Goal: Task Accomplishment & Management: Complete application form

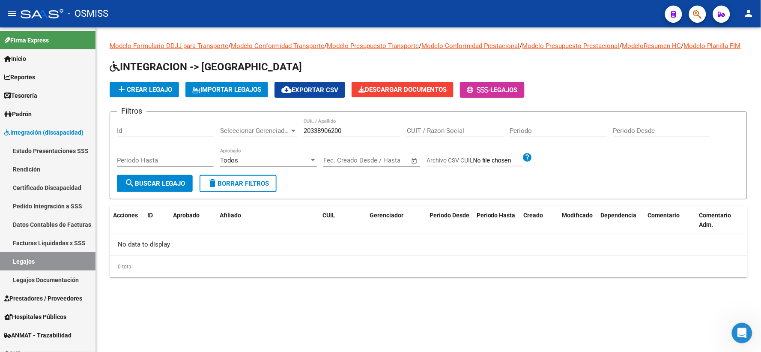
scroll to position [602, 0]
click at [58, 189] on link "Certificado Discapacidad" at bounding box center [48, 187] width 96 height 18
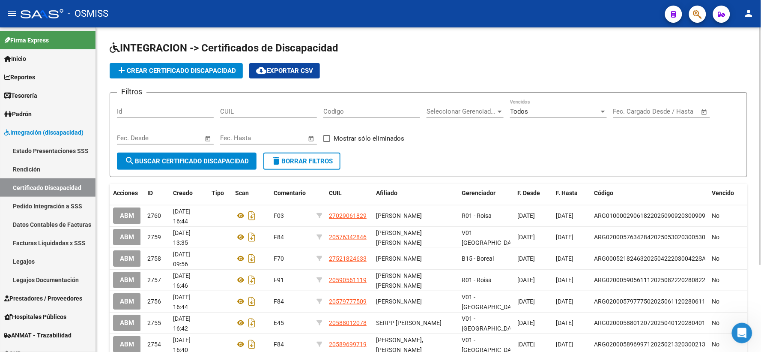
click at [733, 64] on div "add Crear Certificado Discapacidad cloud_download Exportar CSV" at bounding box center [429, 70] width 638 height 15
click at [297, 110] on input "CUIL" at bounding box center [268, 112] width 97 height 8
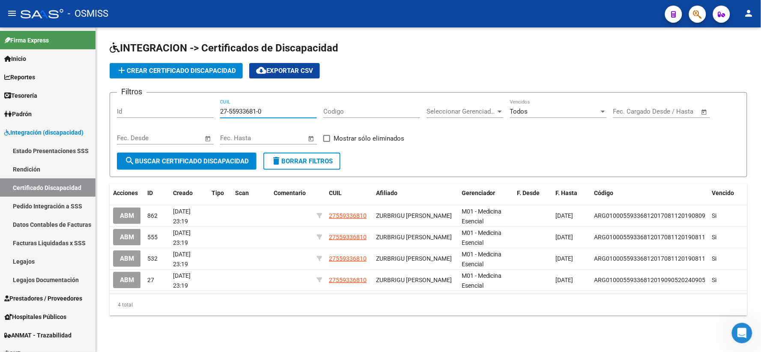
drag, startPoint x: 282, startPoint y: 110, endPoint x: 205, endPoint y: 113, distance: 77.2
click at [205, 113] on div "Filtros Id 27-55933681-0 CUIL Codigo Seleccionar Gerenciador Seleccionar Gerenc…" at bounding box center [428, 125] width 623 height 53
type input "27-55933681-0"
click at [203, 68] on span "add Crear Certificado Discapacidad" at bounding box center [177, 71] width 120 height 8
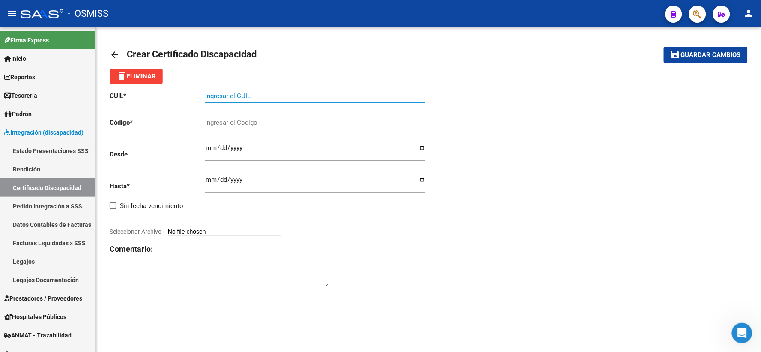
paste input "27-55933681-0"
type input "27-55933681-0"
click at [244, 121] on input "Ingresar el Codigo" at bounding box center [315, 123] width 220 height 8
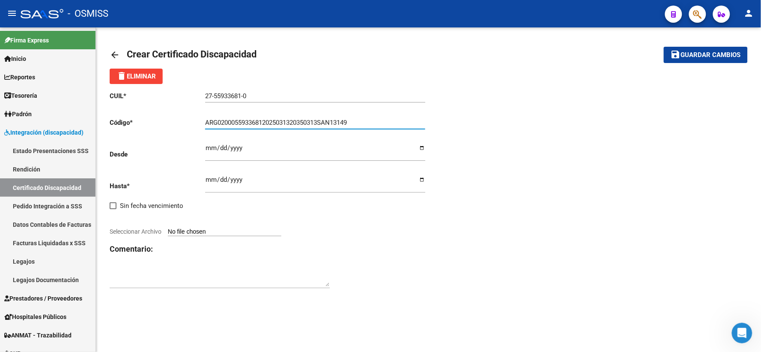
type input "ARG02000559336812025031320350313SAN13149"
click at [211, 148] on input "Ingresar fec. Desde" at bounding box center [315, 151] width 220 height 14
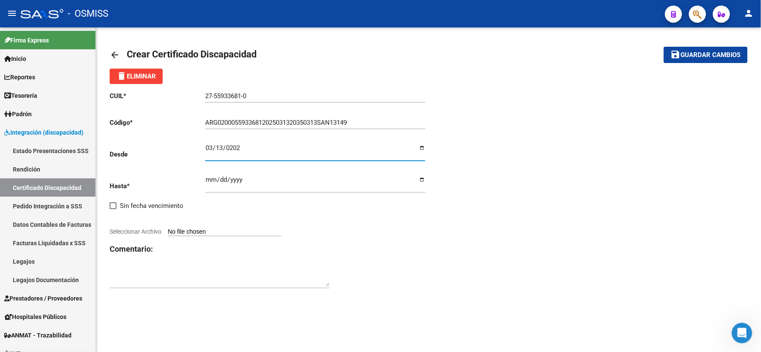
type input "[DATE]"
click at [210, 179] on input "Ingresar fec. Hasta" at bounding box center [315, 183] width 220 height 14
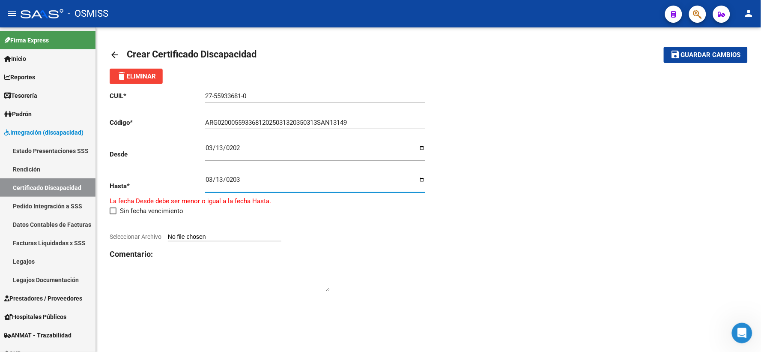
type input "[DATE]"
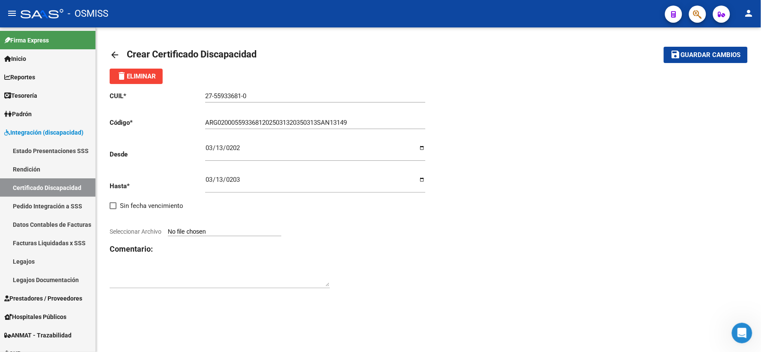
type input "C:\fakepath\zurbrigu.pdf"
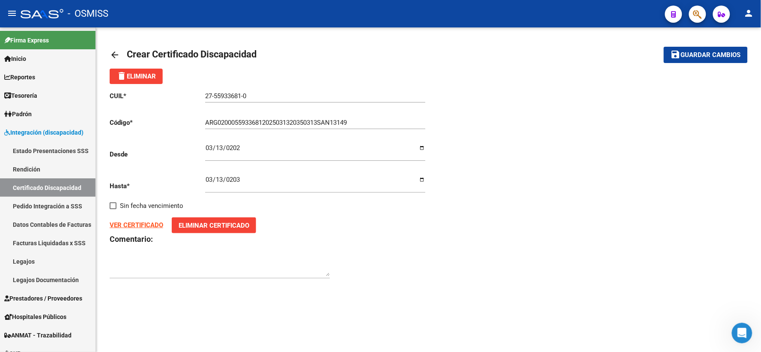
click at [270, 254] on div at bounding box center [220, 265] width 220 height 26
type textarea "Q05"
click at [703, 54] on span "Guardar cambios" at bounding box center [711, 55] width 60 height 8
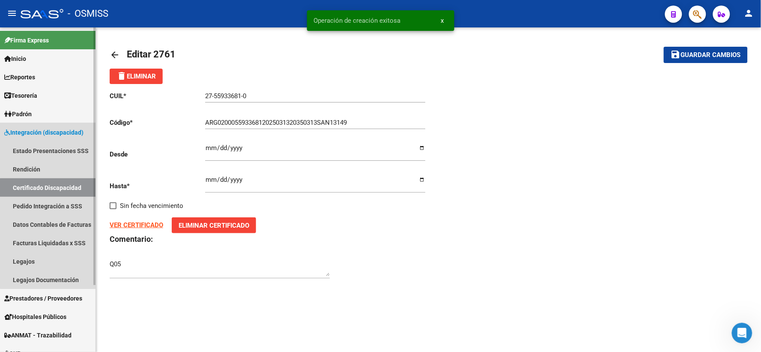
click at [57, 188] on link "Certificado Discapacidad" at bounding box center [48, 187] width 96 height 18
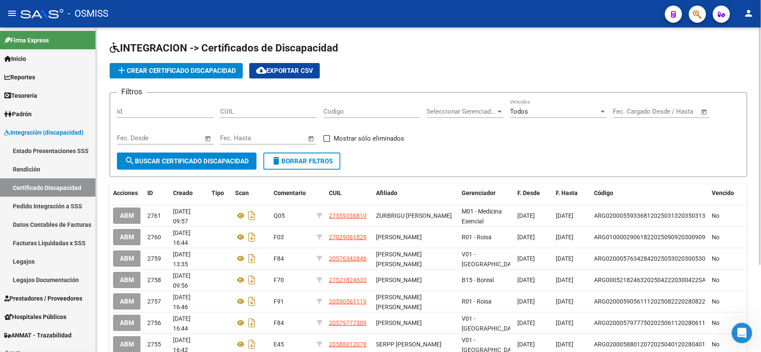
click at [106, 122] on div "INTEGRACION -> Certificados de Discapacidad add Crear Certificado Discapacidad …" at bounding box center [428, 249] width 665 height 444
click at [229, 112] on input "CUIL" at bounding box center [268, 112] width 97 height 8
type input "20-57180537-6"
click at [186, 161] on span "search Buscar Certificado Discapacidad" at bounding box center [187, 161] width 124 height 8
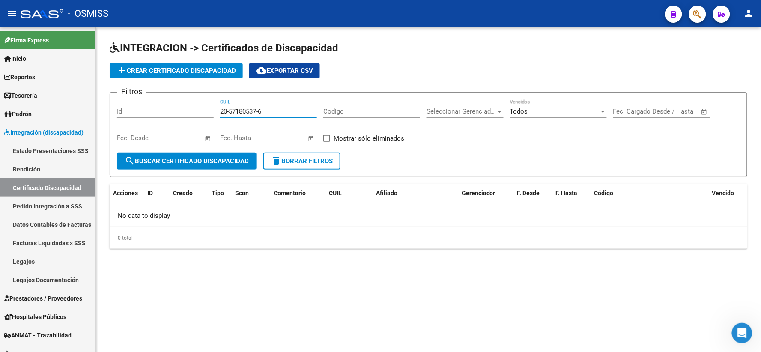
drag, startPoint x: 286, startPoint y: 108, endPoint x: 203, endPoint y: 112, distance: 83.2
click at [203, 112] on div "Filtros Id 20-57180537-6 CUIL Codigo Seleccionar Gerenciador Seleccionar Gerenc…" at bounding box center [428, 125] width 623 height 53
click at [179, 70] on span "add Crear Certificado Discapacidad" at bounding box center [177, 71] width 120 height 8
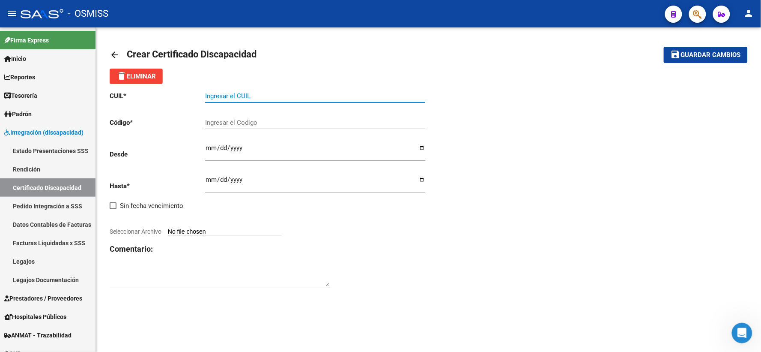
click at [272, 94] on input "Ingresar el CUIL" at bounding box center [315, 96] width 220 height 8
paste input "20-57180537-6"
type input "20-57180537-6"
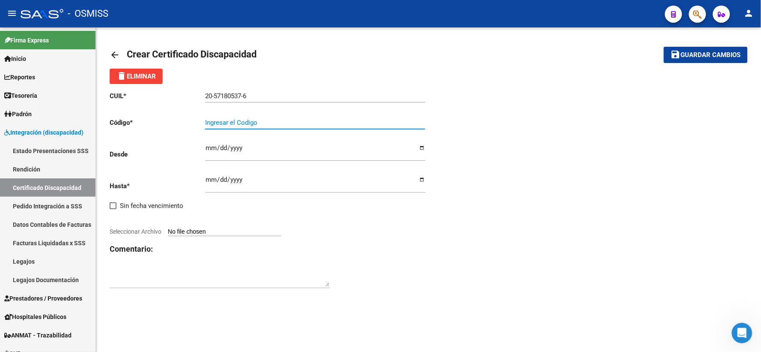
click at [246, 125] on input "Ingresar el Codigo" at bounding box center [315, 123] width 220 height 8
type input "ARG02000571805372023102020281020BS439"
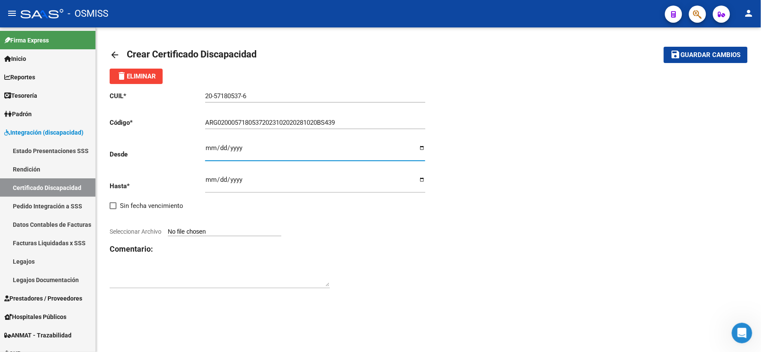
click at [212, 147] on input "Ingresar fec. Desde" at bounding box center [315, 151] width 220 height 14
type input "[DATE]"
click at [211, 182] on input "Ingresar fec. Hasta" at bounding box center [315, 183] width 220 height 14
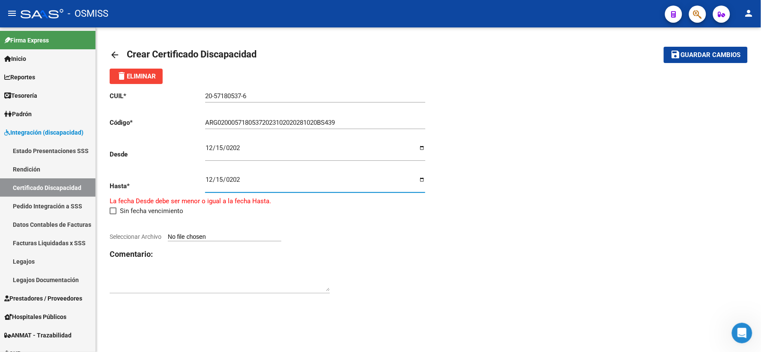
type input "[DATE]"
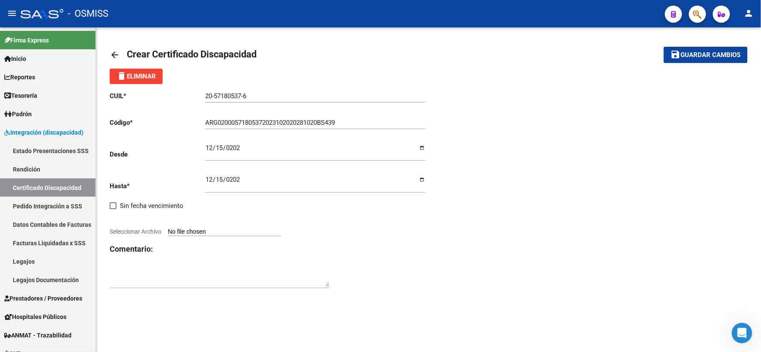
type input "C:\fakepath\[PERSON_NAME]pdf"
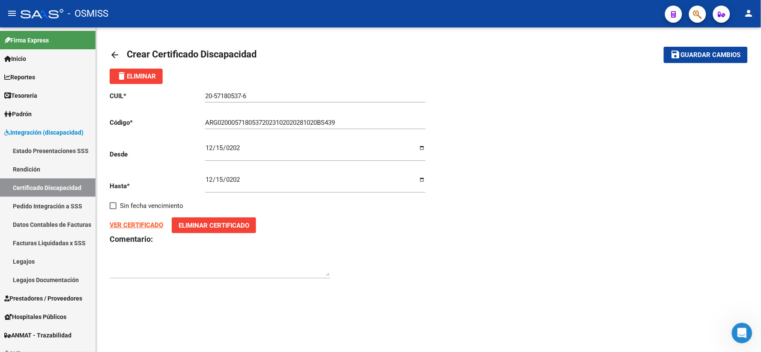
click at [245, 289] on div "arrow_back Crear Certificado Discapacidad save Guardar cambios delete Eliminar …" at bounding box center [428, 166] width 665 height 279
click at [239, 257] on div at bounding box center [220, 265] width 220 height 26
type textarea "F84"
click at [694, 55] on span "Guardar cambios" at bounding box center [711, 55] width 60 height 8
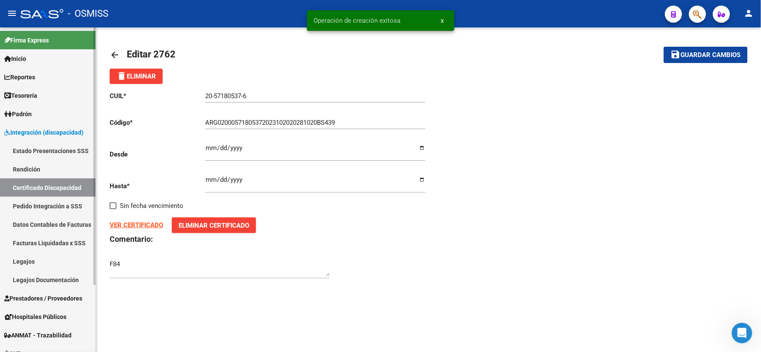
click at [44, 186] on link "Certificado Discapacidad" at bounding box center [48, 187] width 96 height 18
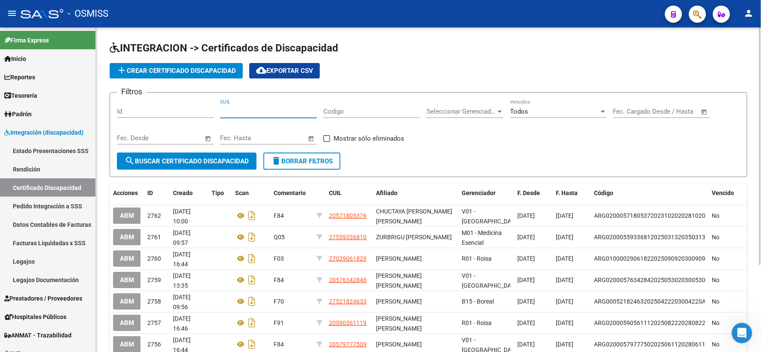
click at [279, 114] on input "CUIL" at bounding box center [268, 112] width 97 height 8
type input "20-57180537-6"
click at [187, 162] on span "search Buscar Certificado Discapacidad" at bounding box center [187, 161] width 124 height 8
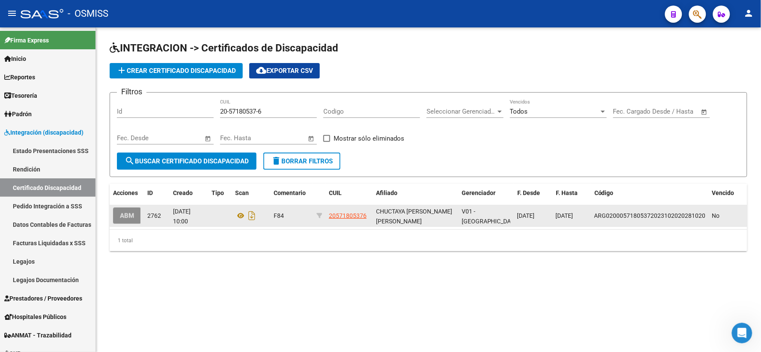
click at [129, 212] on span "ABM" at bounding box center [127, 216] width 14 height 8
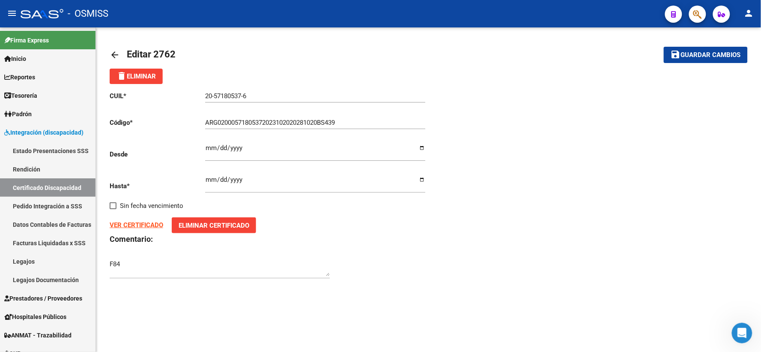
click at [226, 148] on input "[DATE]" at bounding box center [315, 151] width 220 height 14
click at [220, 183] on input "[DATE]" at bounding box center [315, 183] width 220 height 14
type input "[DATE]"
click at [697, 56] on span "Guardar cambios" at bounding box center [711, 55] width 60 height 8
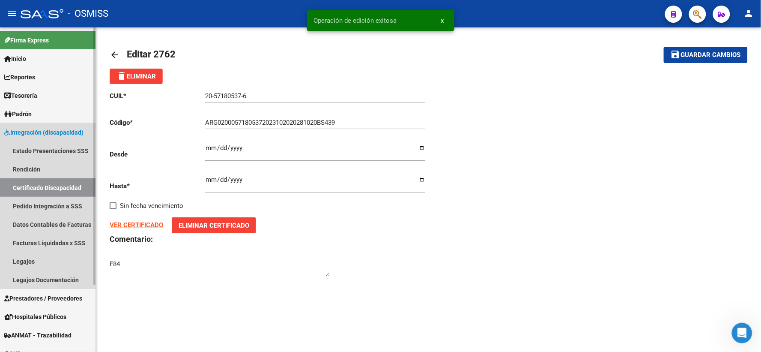
click at [49, 186] on link "Certificado Discapacidad" at bounding box center [48, 187] width 96 height 18
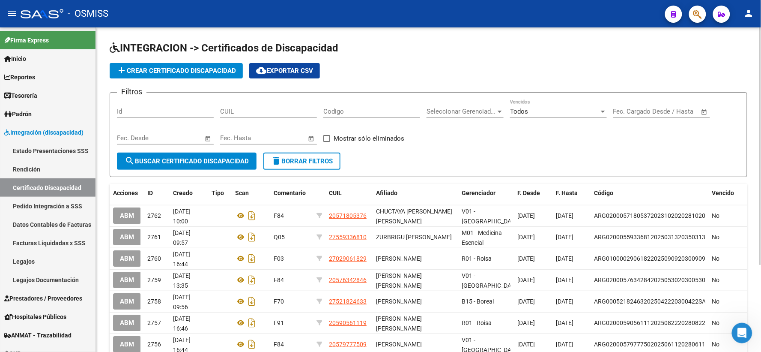
click at [303, 111] on input "CUIL" at bounding box center [268, 112] width 97 height 8
type input "20-58807172-4"
click at [216, 157] on span "search Buscar Certificado Discapacidad" at bounding box center [187, 161] width 124 height 8
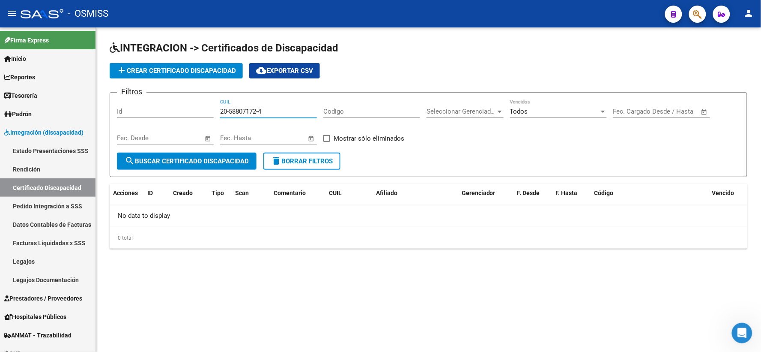
drag, startPoint x: 276, startPoint y: 110, endPoint x: 219, endPoint y: 110, distance: 57.4
click at [219, 110] on div "Filtros Id 20-58807172-4 CUIL Codigo Seleccionar Gerenciador Seleccionar Gerenc…" at bounding box center [428, 125] width 623 height 53
click at [206, 76] on button "add Crear Certificado Discapacidad" at bounding box center [176, 70] width 133 height 15
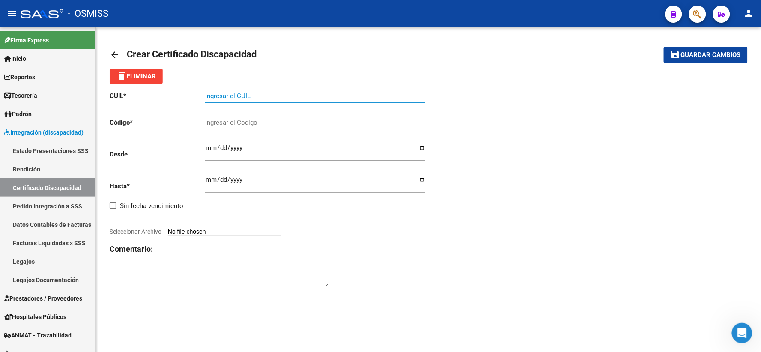
paste input "20-58807172-4"
type input "20-58807172-4"
click at [252, 119] on input "Ingresar el Codigo" at bounding box center [315, 123] width 220 height 8
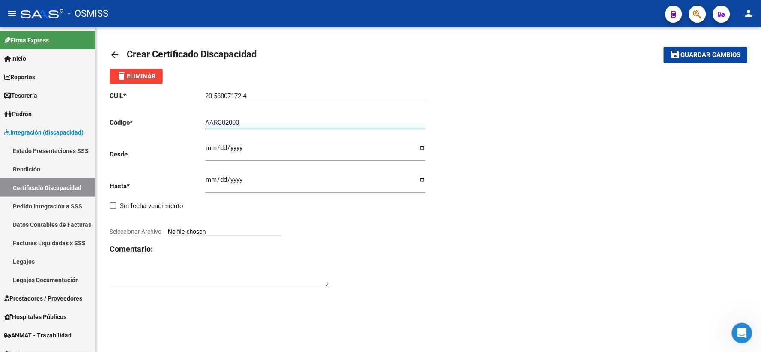
scroll to position [602, 0]
type input "AARG02000588071722024112520291125BUE376"
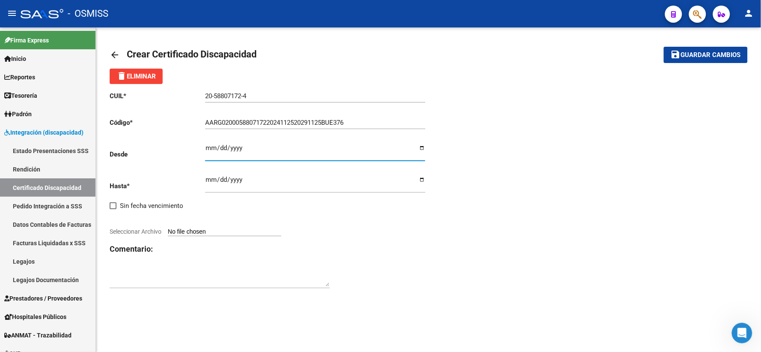
click at [208, 147] on input "Ingresar fec. Desde" at bounding box center [315, 151] width 220 height 14
type input "[DATE]"
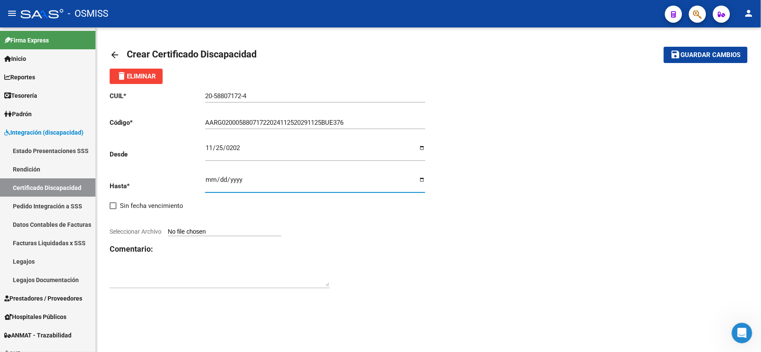
click at [212, 177] on input "Ingresar fec. Hasta" at bounding box center [315, 183] width 220 height 14
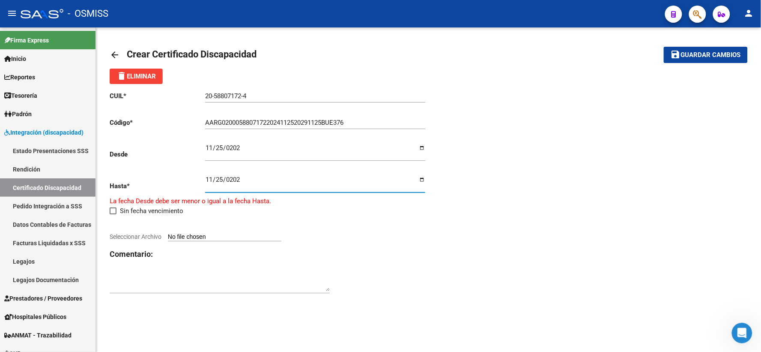
type input "[DATE]"
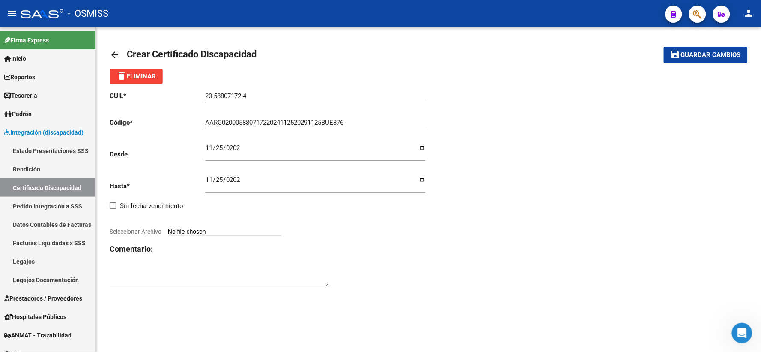
click at [696, 250] on div "CUIL * 20-58807172-4 Ingresar el CUIL Código * AARG0200058807172202411252029112…" at bounding box center [429, 190] width 638 height 212
type input "C:\fakepath\[PERSON_NAME].pdf"
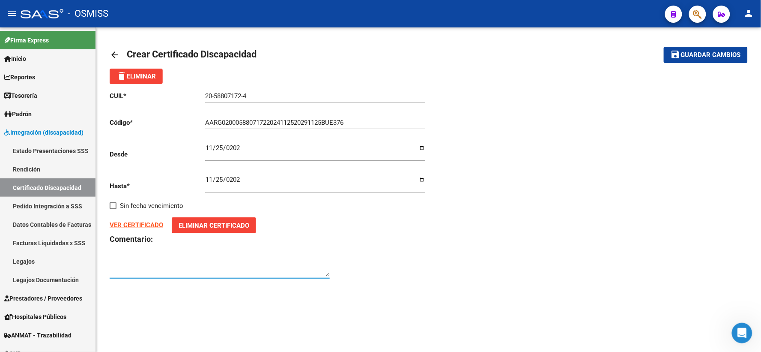
click at [166, 262] on textarea at bounding box center [220, 267] width 220 height 17
type textarea "F84"
click at [711, 54] on span "Guardar cambios" at bounding box center [711, 55] width 60 height 8
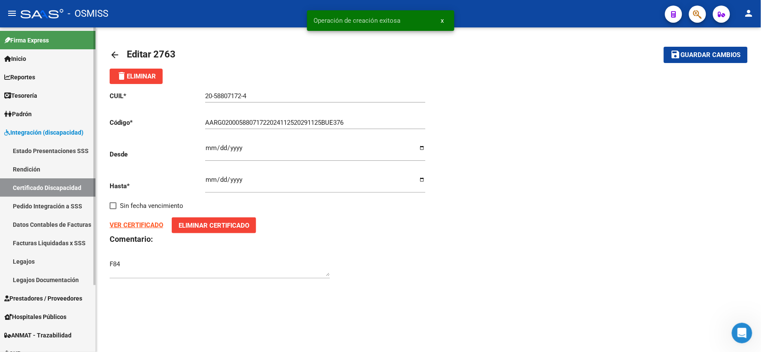
click at [67, 186] on link "Certificado Discapacidad" at bounding box center [48, 187] width 96 height 18
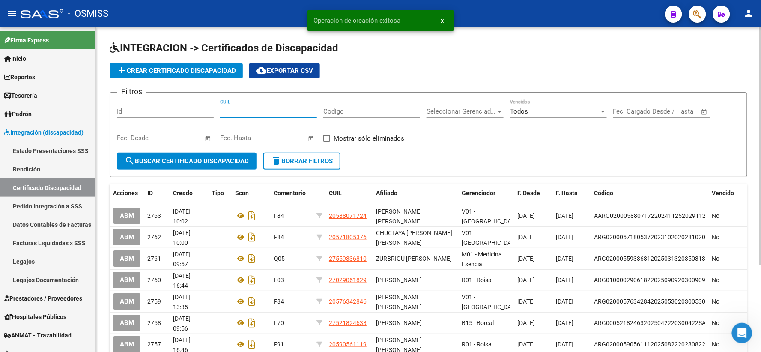
paste input "20-58807172-4"
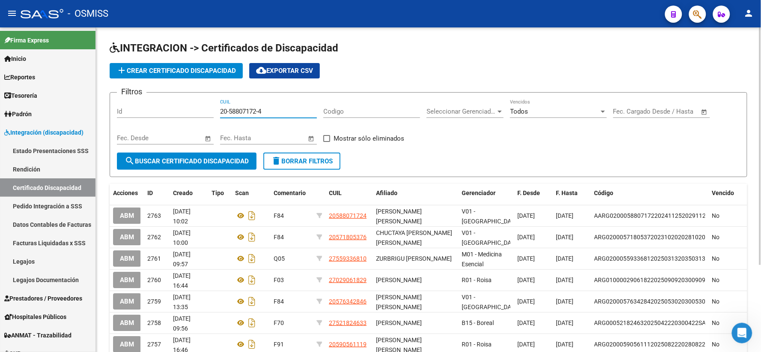
click at [197, 161] on span "search Buscar Certificado Discapacidad" at bounding box center [187, 161] width 124 height 8
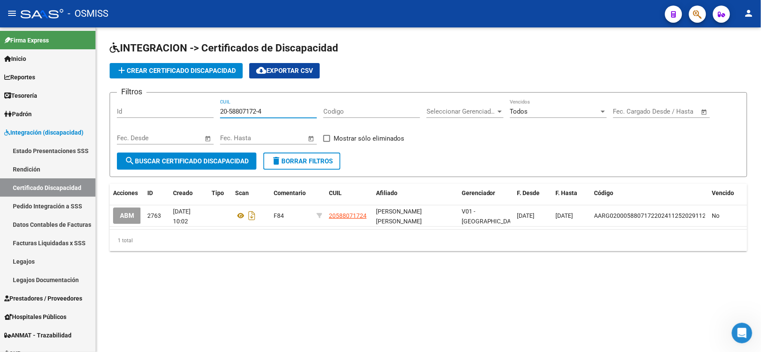
drag, startPoint x: 288, startPoint y: 112, endPoint x: 206, endPoint y: 111, distance: 82.7
click at [206, 111] on div "Filtros Id 20-58807172-4 CUIL Codigo Seleccionar Gerenciador Seleccionar Gerenc…" at bounding box center [428, 125] width 623 height 53
type input "27-55737086-8"
click at [203, 163] on span "search Buscar Certificado Discapacidad" at bounding box center [187, 161] width 124 height 8
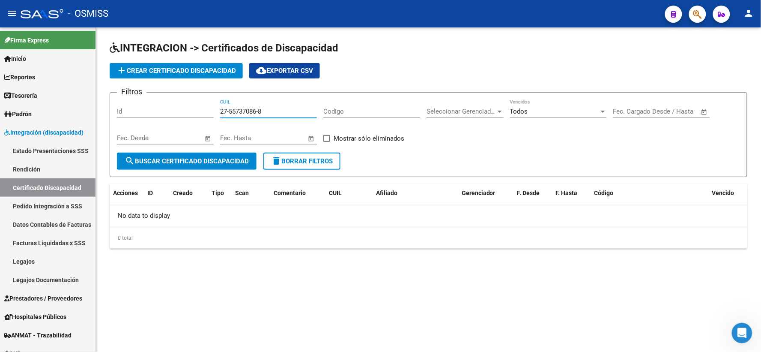
drag, startPoint x: 268, startPoint y: 111, endPoint x: 219, endPoint y: 111, distance: 48.8
click at [219, 111] on div "Filtros Id 27-55737086-8 CUIL Codigo Seleccionar Gerenciador Seleccionar Gerenc…" at bounding box center [428, 125] width 623 height 53
click at [218, 75] on button "add Crear Certificado Discapacidad" at bounding box center [176, 70] width 133 height 15
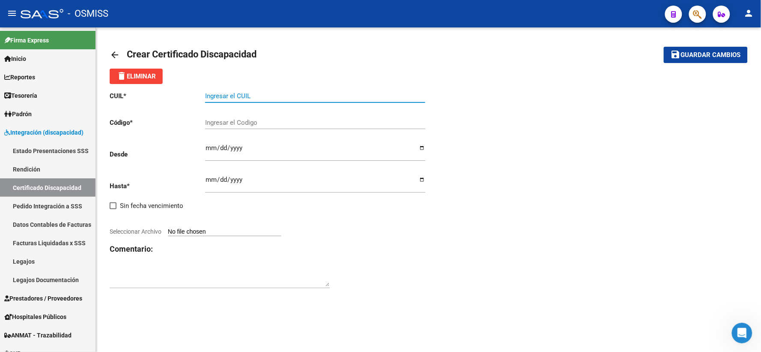
paste input "27-55737086-8"
type input "27-55737086-8"
click at [229, 125] on input "Ingresar el Codigo" at bounding box center [315, 123] width 220 height 8
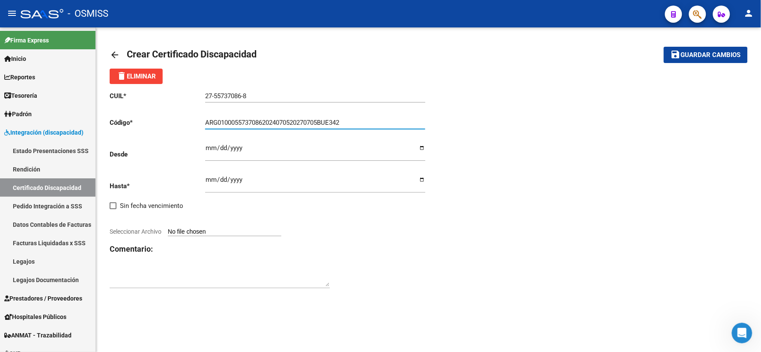
type input "ARG01000557370862024070520270705BUE342"
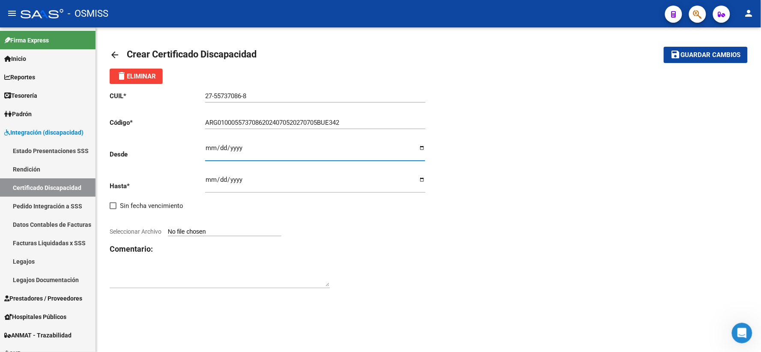
click at [209, 148] on input "Ingresar fec. Desde" at bounding box center [315, 151] width 220 height 14
type input "[DATE]"
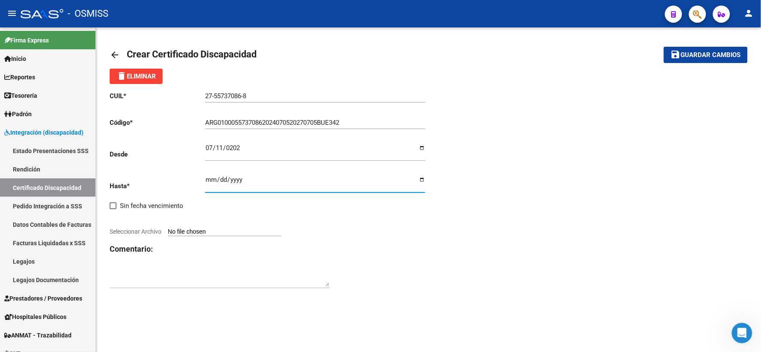
click at [208, 182] on input "Ingresar fec. Hasta" at bounding box center [315, 183] width 220 height 14
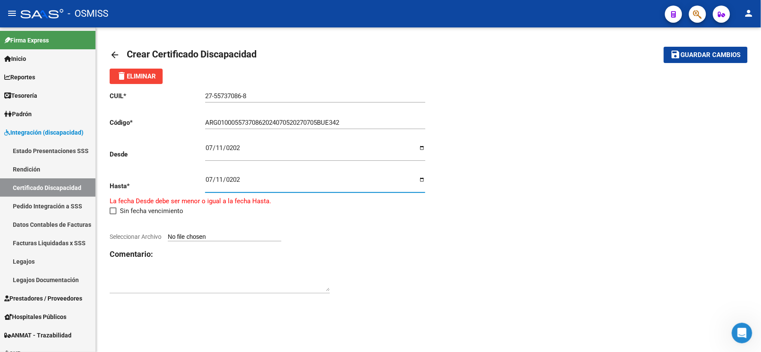
type input "[DATE]"
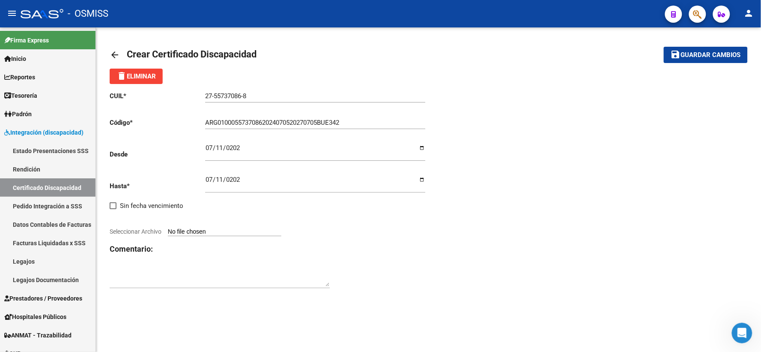
click at [410, 325] on mat-sidenav-content "arrow_back Crear Certificado Discapacidad save Guardar cambios delete Eliminar …" at bounding box center [428, 189] width 665 height 324
type input "C:\fakepath\[PERSON_NAME].pdf"
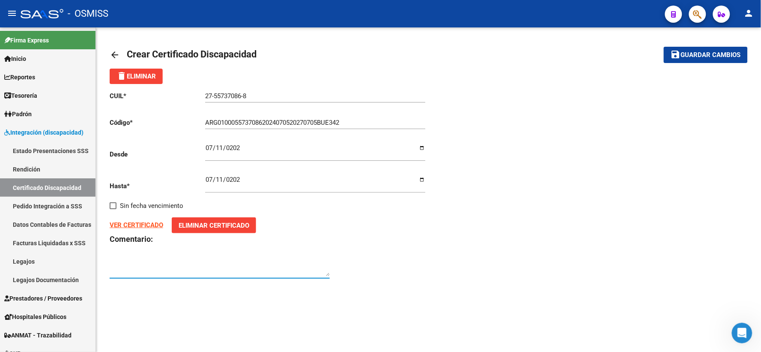
click at [283, 272] on textarea at bounding box center [220, 267] width 220 height 17
type textarea "F84"
click at [710, 54] on span "Guardar cambios" at bounding box center [711, 55] width 60 height 8
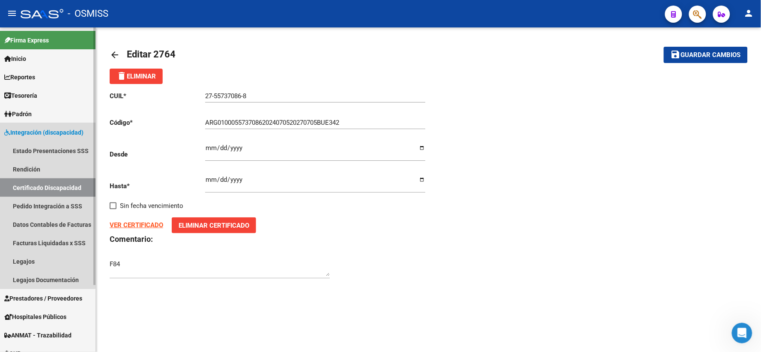
click at [39, 186] on link "Certificado Discapacidad" at bounding box center [48, 187] width 96 height 18
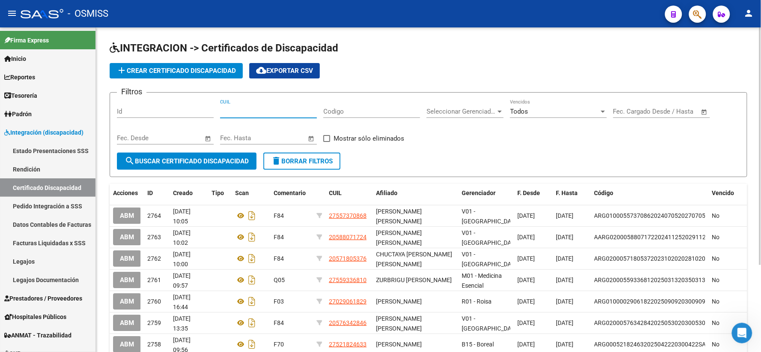
click at [231, 114] on input "CUIL" at bounding box center [268, 112] width 97 height 8
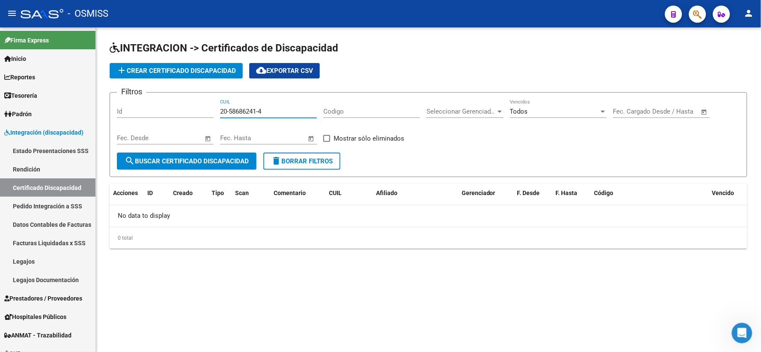
drag, startPoint x: 271, startPoint y: 114, endPoint x: 211, endPoint y: 109, distance: 59.8
click at [211, 109] on div "Filtros Id 20-58686241-4 CUIL Codigo Seleccionar Gerenciador Seleccionar Gerenc…" at bounding box center [428, 125] width 623 height 53
type input "20-58686241-4"
click at [191, 69] on span "add Crear Certificado Discapacidad" at bounding box center [177, 71] width 120 height 8
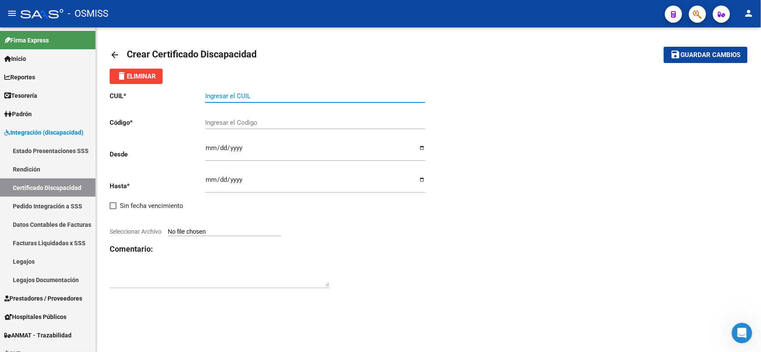
paste input "20-58686241-4"
type input "20-58686241-4"
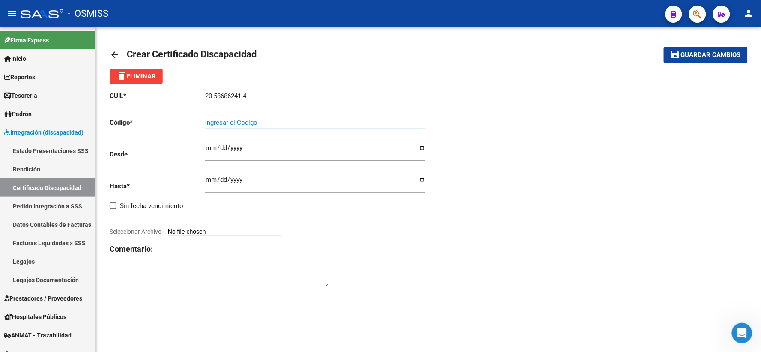
click at [229, 119] on input "Ingresar el Codigo" at bounding box center [315, 123] width 220 height 8
type input "ARG02000586862412025031420280314MEN232"
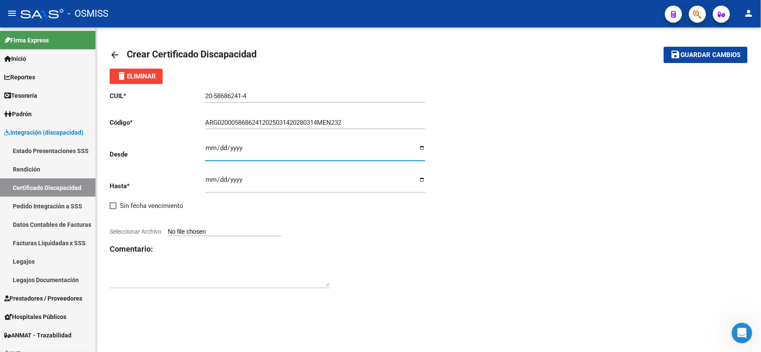
click at [209, 147] on input "Ingresar fec. Desde" at bounding box center [315, 151] width 220 height 14
type input "[DATE]"
click at [211, 179] on input "Ingresar fec. Hasta" at bounding box center [315, 183] width 220 height 14
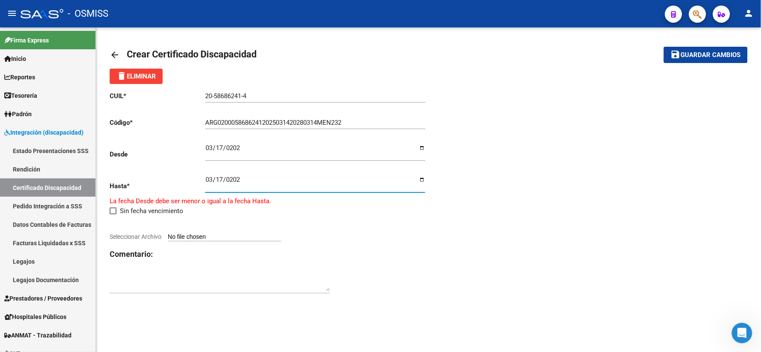
type input "[DATE]"
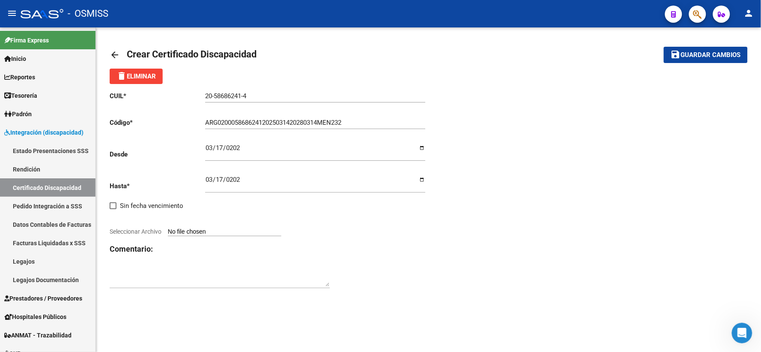
click at [356, 330] on mat-sidenav-content "arrow_back Crear Certificado Discapacidad save Guardar cambios delete Eliminar …" at bounding box center [428, 189] width 665 height 324
type input "C:\fakepath\[PERSON_NAME].pdf"
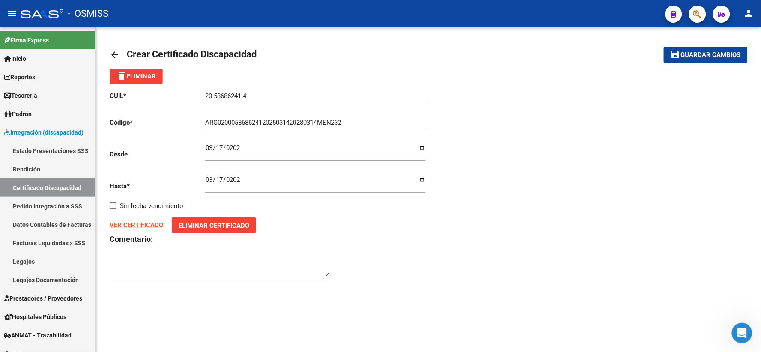
click at [144, 289] on div "arrow_back Crear Certificado Discapacidad save Guardar cambios delete Eliminar …" at bounding box center [428, 166] width 665 height 279
click at [160, 275] on textarea at bounding box center [220, 267] width 220 height 17
type textarea "F84"
click at [708, 48] on button "save Guardar cambios" at bounding box center [706, 55] width 84 height 16
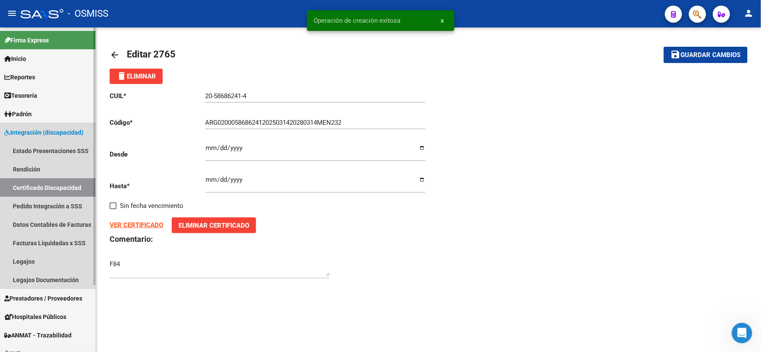
click at [39, 190] on link "Certificado Discapacidad" at bounding box center [48, 187] width 96 height 18
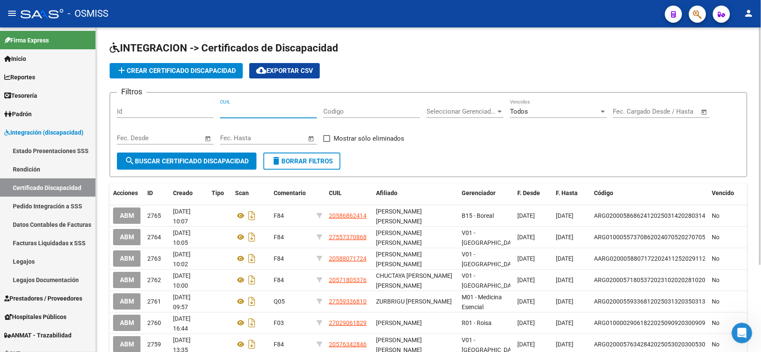
click at [270, 110] on input "CUIL" at bounding box center [268, 112] width 97 height 8
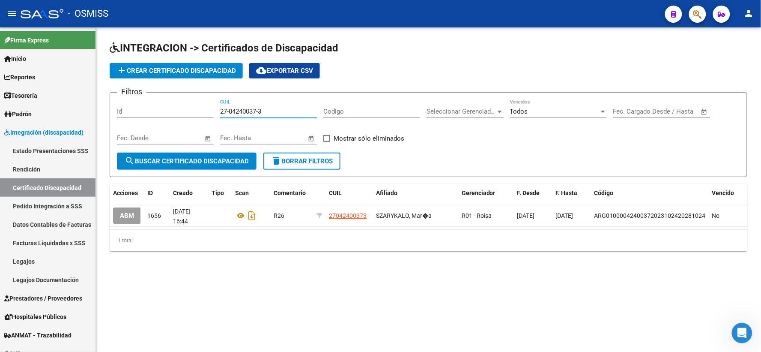
drag, startPoint x: 275, startPoint y: 113, endPoint x: 119, endPoint y: 117, distance: 156.4
click at [119, 117] on div "Filtros Id 27-04240037-3 CUIL Codigo Seleccionar Gerenciador Seleccionar Gerenc…" at bounding box center [428, 125] width 623 height 53
type input "27-56949928-9"
click at [170, 154] on button "search Buscar Certificado Discapacidad" at bounding box center [187, 160] width 140 height 17
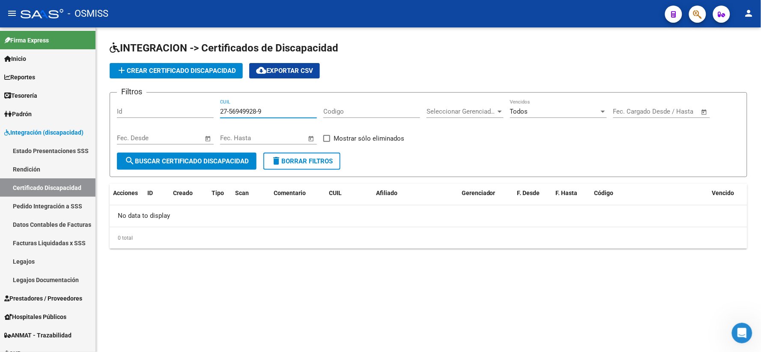
drag, startPoint x: 276, startPoint y: 109, endPoint x: 210, endPoint y: 114, distance: 65.8
click at [210, 114] on div "Filtros Id 27-56949928-9 CUIL Codigo Seleccionar Gerenciador Seleccionar Gerenc…" at bounding box center [428, 125] width 623 height 53
click at [191, 62] on app-list-header "INTEGRACION -> Certificados de Discapacidad add Crear Certificado Discapacidad …" at bounding box center [429, 109] width 638 height 136
click at [189, 75] on button "add Crear Certificado Discapacidad" at bounding box center [176, 70] width 133 height 15
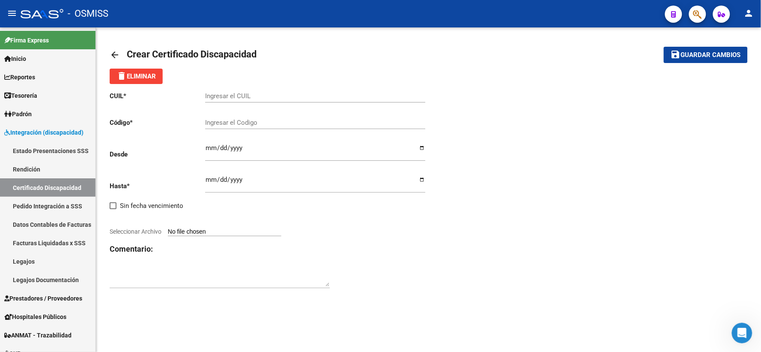
click at [263, 95] on input "Ingresar el CUIL" at bounding box center [315, 96] width 220 height 8
paste input "27-56949928-9"
type input "27-56949928-9"
click at [285, 123] on input "Ingresar el Codigo" at bounding box center [315, 123] width 220 height 8
type input "ARG01000569499282024052320270523BUE265"
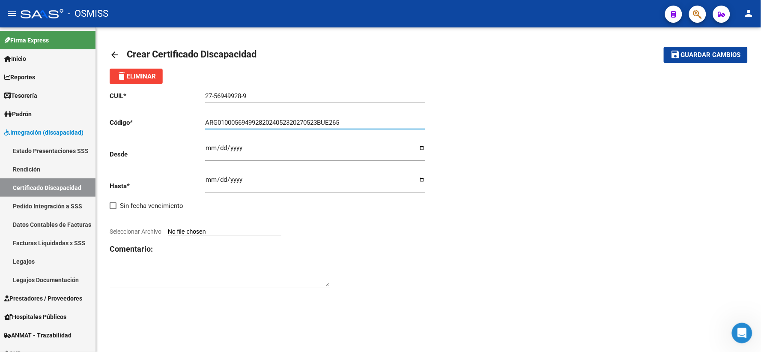
click at [208, 147] on input "Ingresar fec. Desde" at bounding box center [315, 151] width 220 height 14
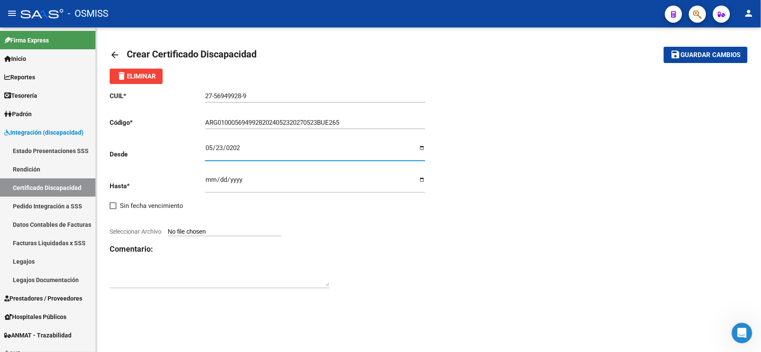
type input "[DATE]"
click at [207, 178] on input "Ingresar fec. Hasta" at bounding box center [315, 183] width 220 height 14
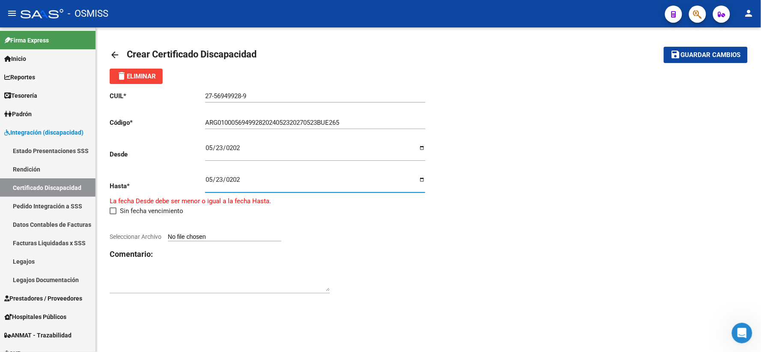
type input "[DATE]"
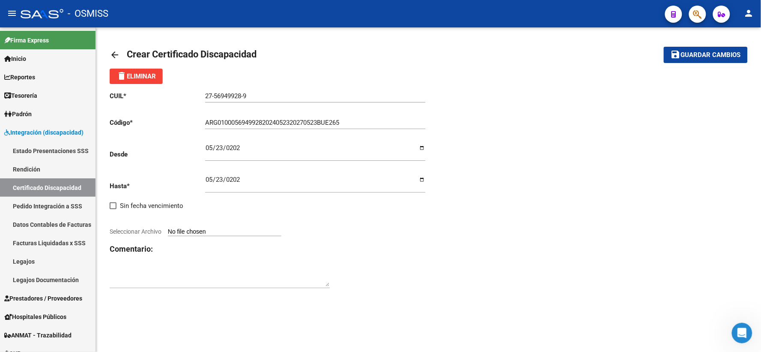
click at [310, 316] on div "arrow_back Crear Certificado Discapacidad save Guardar cambios delete Eliminar …" at bounding box center [428, 171] width 665 height 289
type input "C:\fakepath\[PERSON_NAME].pdf"
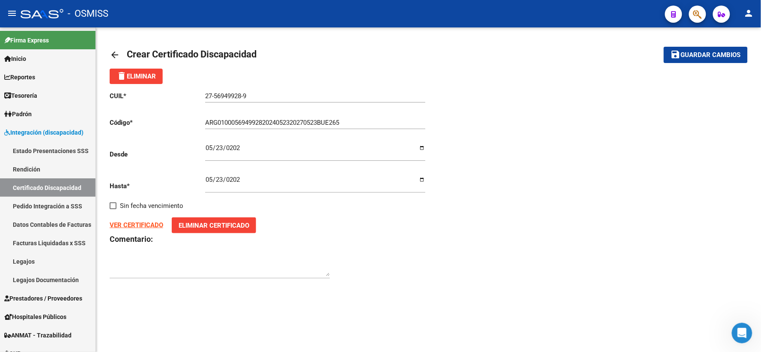
drag, startPoint x: 176, startPoint y: 265, endPoint x: 180, endPoint y: 266, distance: 4.4
click at [176, 265] on textarea at bounding box center [220, 267] width 220 height 17
type textarea "F84"
click at [694, 57] on span "Guardar cambios" at bounding box center [711, 55] width 60 height 8
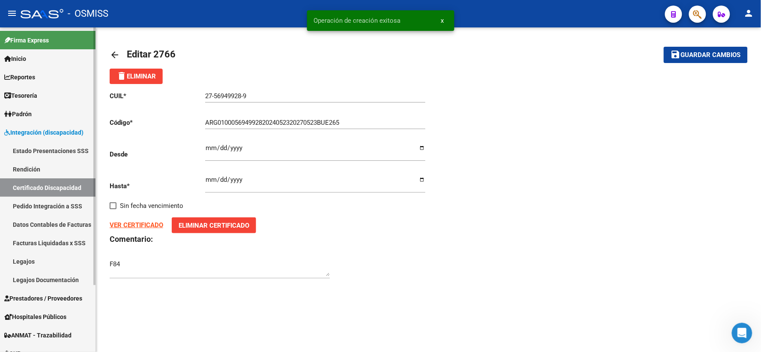
click at [38, 184] on link "Certificado Discapacidad" at bounding box center [48, 187] width 96 height 18
